Goal: Answer question/provide support: Share knowledge or assist other users

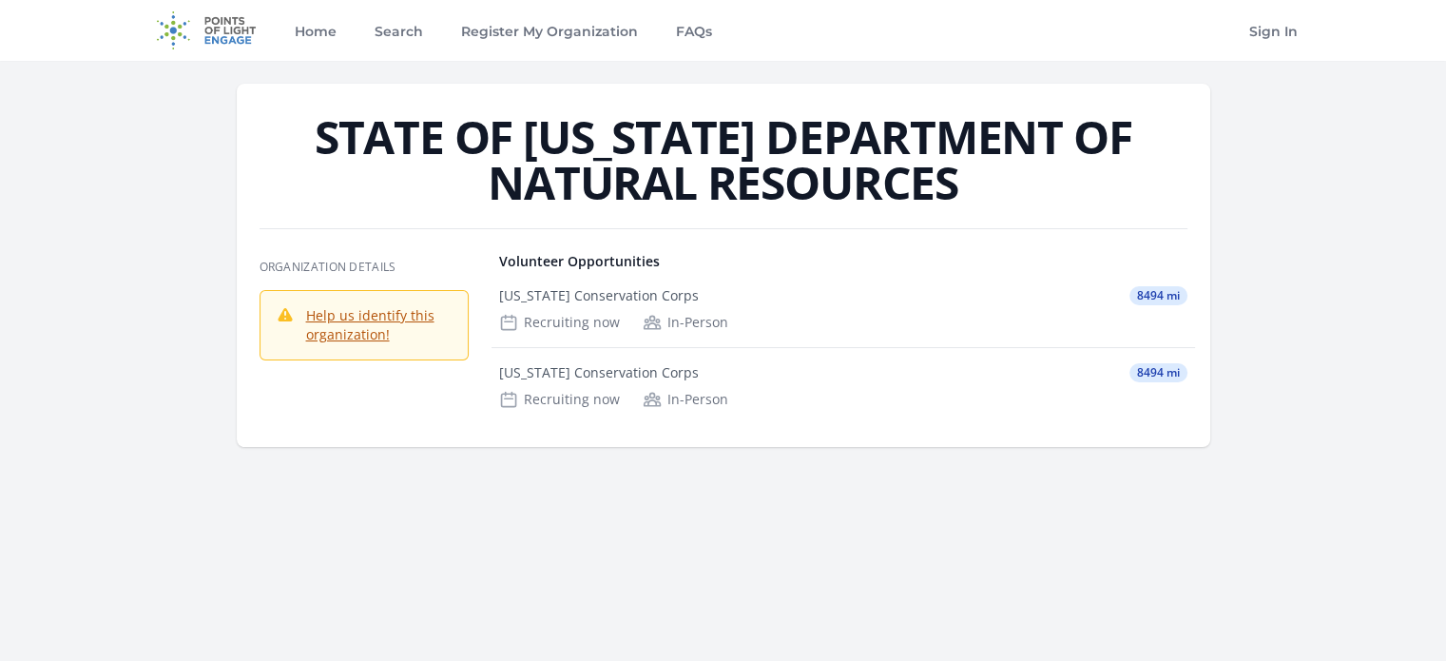
click at [710, 203] on h1 "STATE OF [US_STATE] DEPARTMENT OF NATURAL RESOURCES" at bounding box center [724, 159] width 928 height 91
click at [581, 144] on h1 "STATE OF [US_STATE] DEPARTMENT OF NATURAL RESOURCES" at bounding box center [724, 159] width 928 height 91
click at [557, 180] on h1 "STATE OF [US_STATE] DEPARTMENT OF NATURAL RESOURCES" at bounding box center [724, 159] width 928 height 91
click at [379, 178] on h1 "STATE OF [US_STATE] DEPARTMENT OF NATURAL RESOURCES" at bounding box center [724, 159] width 928 height 91
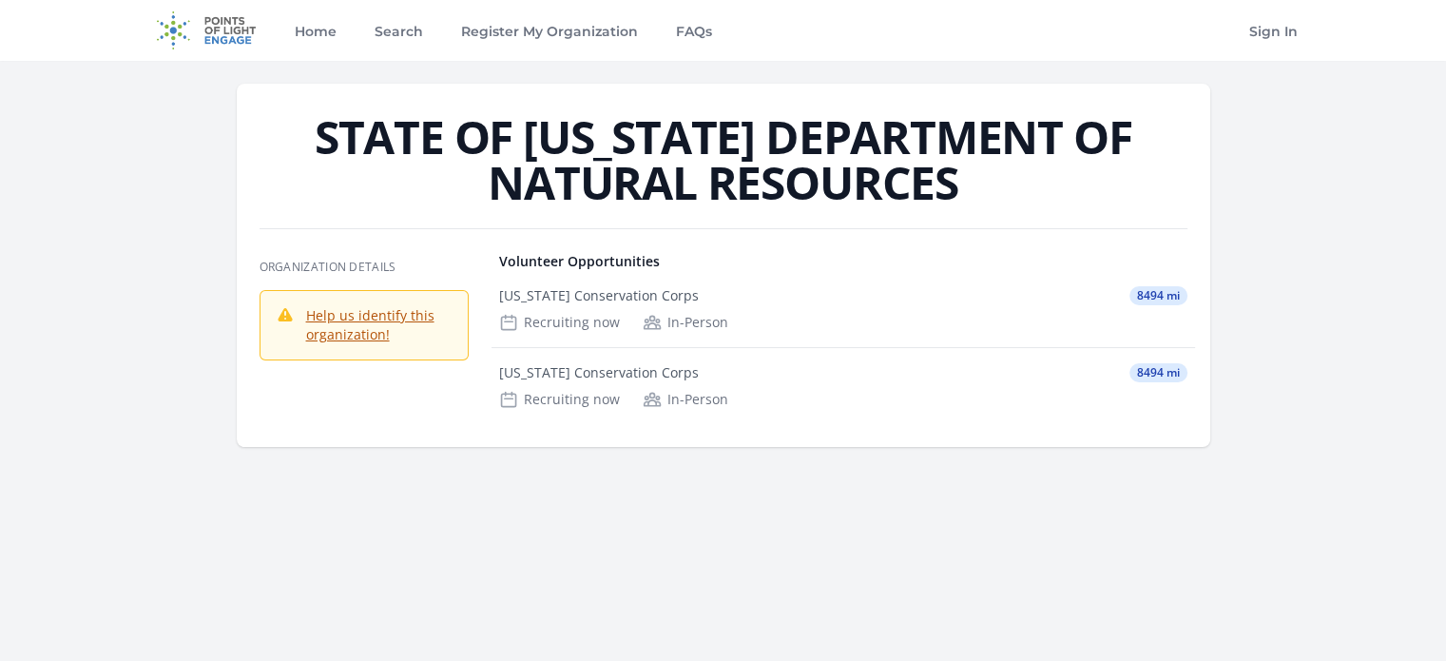
click at [361, 335] on link "Help us identify this organization!" at bounding box center [370, 324] width 128 height 37
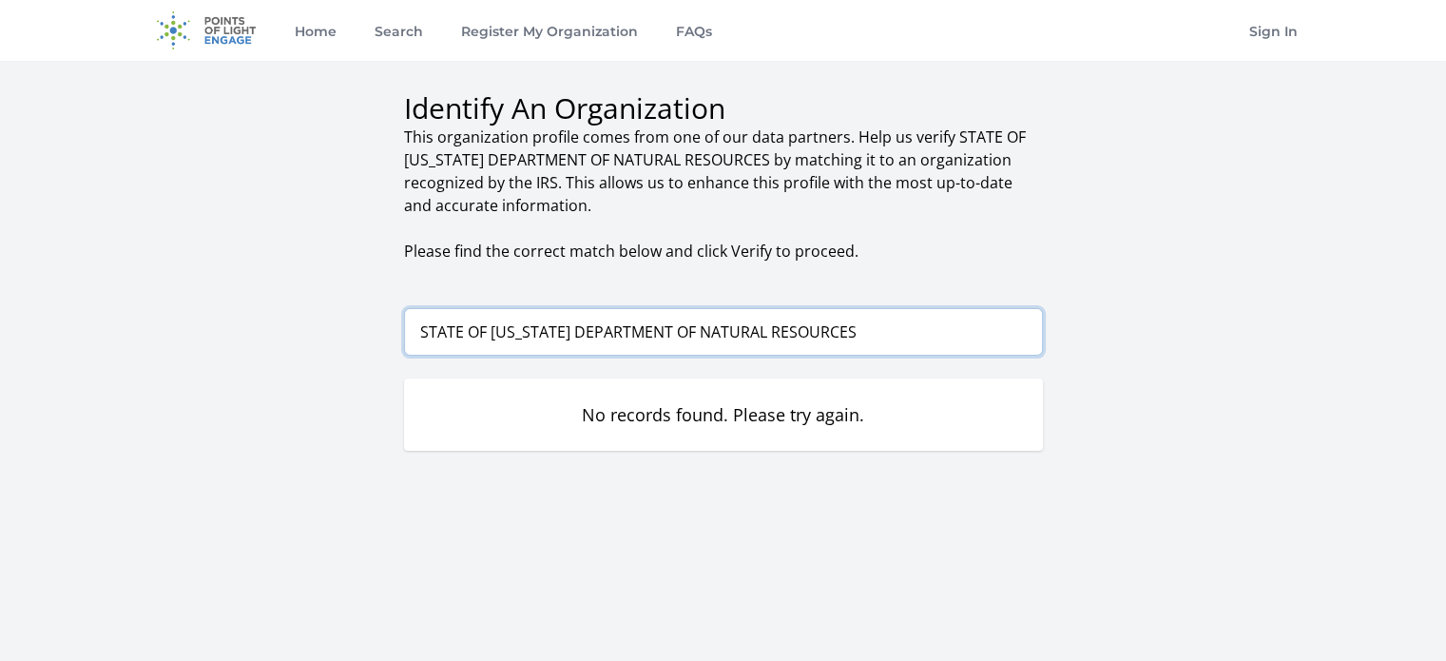
click at [627, 325] on input "STATE OF [US_STATE] DEPARTMENT OF NATURAL RESOURCES" at bounding box center [723, 332] width 639 height 48
